Goal: Task Accomplishment & Management: Manage account settings

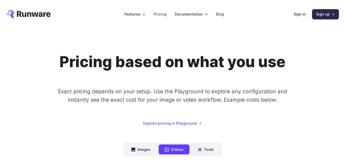
click at [321, 16] on link "Sign up" at bounding box center [325, 14] width 27 height 10
click at [298, 14] on link "Sign in" at bounding box center [299, 14] width 12 height 6
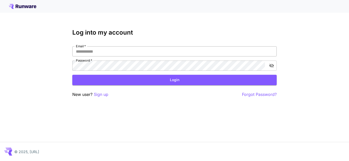
click at [93, 51] on input "Email   *" at bounding box center [174, 51] width 204 height 10
type input "**********"
click at [272, 65] on icon "toggle password visibility" at bounding box center [271, 66] width 5 height 4
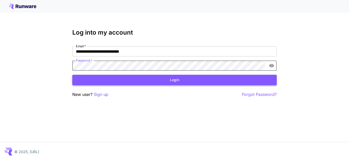
click at [149, 82] on button "Login" at bounding box center [174, 80] width 204 height 10
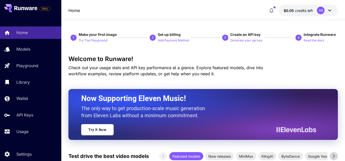
click at [325, 10] on div "AR" at bounding box center [325, 11] width 16 height 8
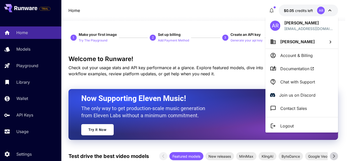
drag, startPoint x: 284, startPoint y: 62, endPoint x: 284, endPoint y: 58, distance: 4.2
click at [284, 58] on div "AR [PERSON_NAME] [EMAIL_ADDRESS][DOMAIN_NAME] [PERSON_NAME] Account & Billing D…" at bounding box center [301, 74] width 72 height 117
click at [284, 58] on p "Account & Billing" at bounding box center [296, 56] width 32 height 6
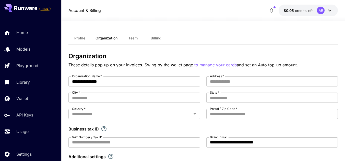
click at [80, 41] on button "Profile" at bounding box center [79, 38] width 23 height 12
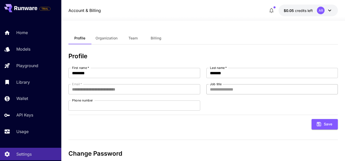
click at [249, 89] on input "Job title" at bounding box center [272, 89] width 132 height 10
type input "********"
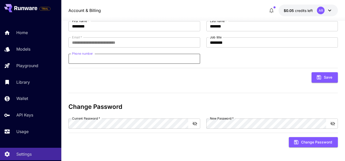
scroll to position [48, 0]
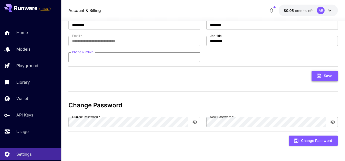
click at [321, 75] on icon "submit" at bounding box center [319, 76] width 4 height 4
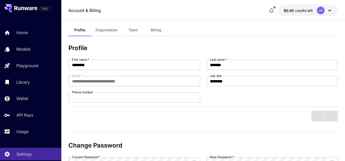
scroll to position [1, 0]
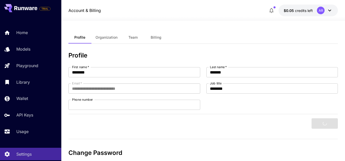
click at [111, 33] on button "Organization" at bounding box center [106, 37] width 30 height 12
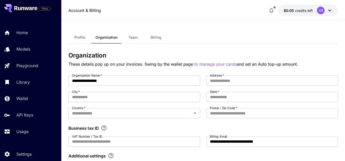
click at [133, 38] on span "Team" at bounding box center [132, 37] width 9 height 5
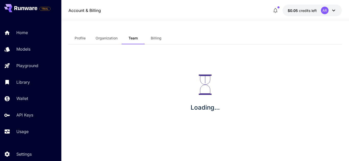
click at [151, 39] on span "Billing" at bounding box center [156, 38] width 11 height 5
click at [304, 9] on span "credits left" at bounding box center [307, 10] width 18 height 4
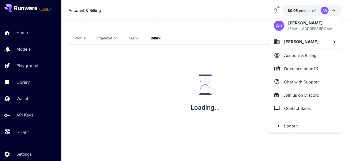
click at [335, 44] on icon at bounding box center [334, 42] width 6 height 6
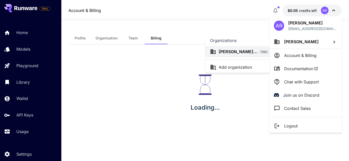
click at [324, 29] on div at bounding box center [174, 80] width 349 height 161
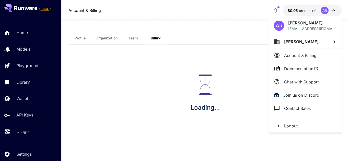
click at [145, 74] on div at bounding box center [174, 80] width 349 height 161
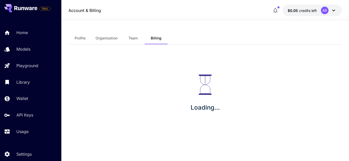
click at [131, 40] on span "Team" at bounding box center [132, 38] width 9 height 5
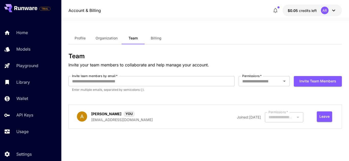
click at [108, 40] on span "Organization" at bounding box center [106, 38] width 22 height 5
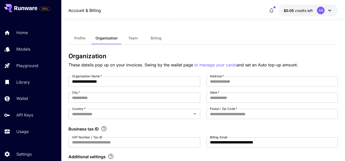
click at [158, 38] on span "Billing" at bounding box center [156, 38] width 11 height 5
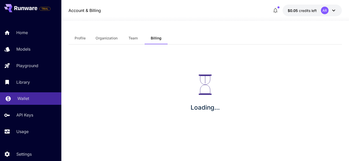
click at [28, 98] on p "Wallet" at bounding box center [23, 99] width 12 height 6
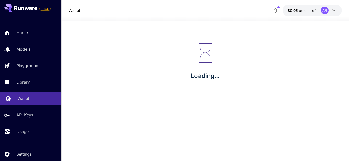
click at [28, 98] on p "Wallet" at bounding box center [23, 99] width 12 height 6
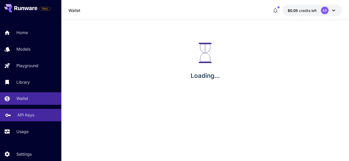
click at [23, 120] on link "API Keys" at bounding box center [30, 115] width 61 height 13
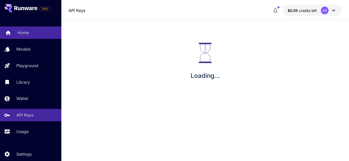
click at [17, 32] on link "Home" at bounding box center [30, 33] width 61 height 13
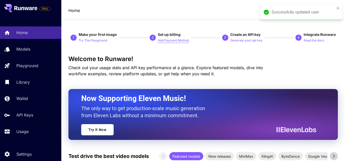
click at [173, 40] on p "Add Payment Method" at bounding box center [173, 40] width 31 height 5
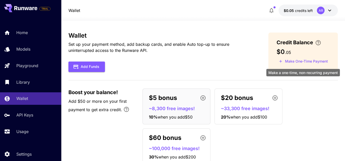
click at [297, 62] on button "Make One-Time Payment" at bounding box center [303, 62] width 54 height 8
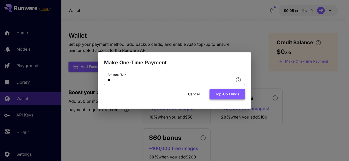
click at [224, 93] on button "Top-up funds" at bounding box center [226, 94] width 35 height 10
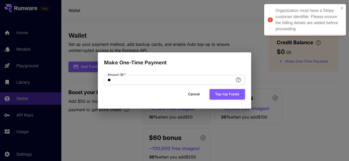
click at [193, 92] on button "Cancel" at bounding box center [193, 94] width 23 height 10
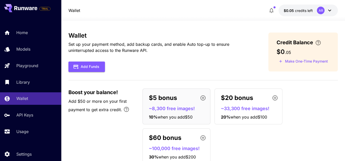
click at [298, 123] on div "$5 bonus ~8,300 free images! 10 % when you add $50 $20 bonus ~33,300 free image…" at bounding box center [239, 127] width 195 height 76
click at [80, 66] on button "Add Funds" at bounding box center [86, 67] width 36 height 10
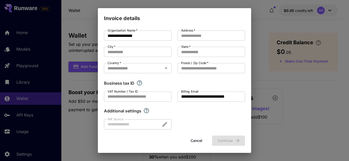
click at [193, 141] on button "Cancel" at bounding box center [196, 141] width 23 height 10
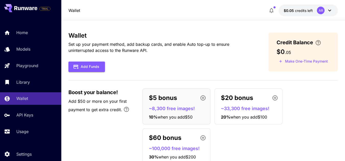
click at [273, 9] on icon "button" at bounding box center [271, 10] width 6 height 6
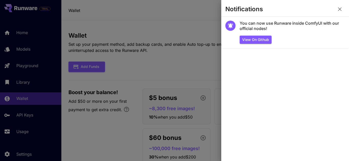
click at [340, 9] on icon "button" at bounding box center [340, 9] width 4 height 4
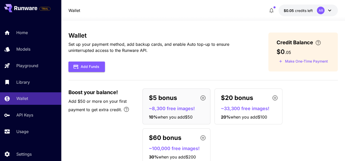
click at [328, 9] on icon at bounding box center [329, 10] width 6 height 6
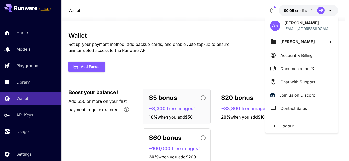
click at [306, 55] on p "Account & Billing" at bounding box center [296, 56] width 32 height 6
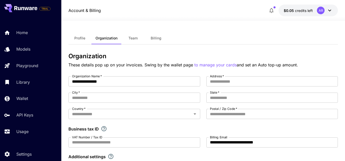
click at [154, 36] on span "Billing" at bounding box center [156, 38] width 11 height 5
